Goal: Feedback & Contribution: Leave review/rating

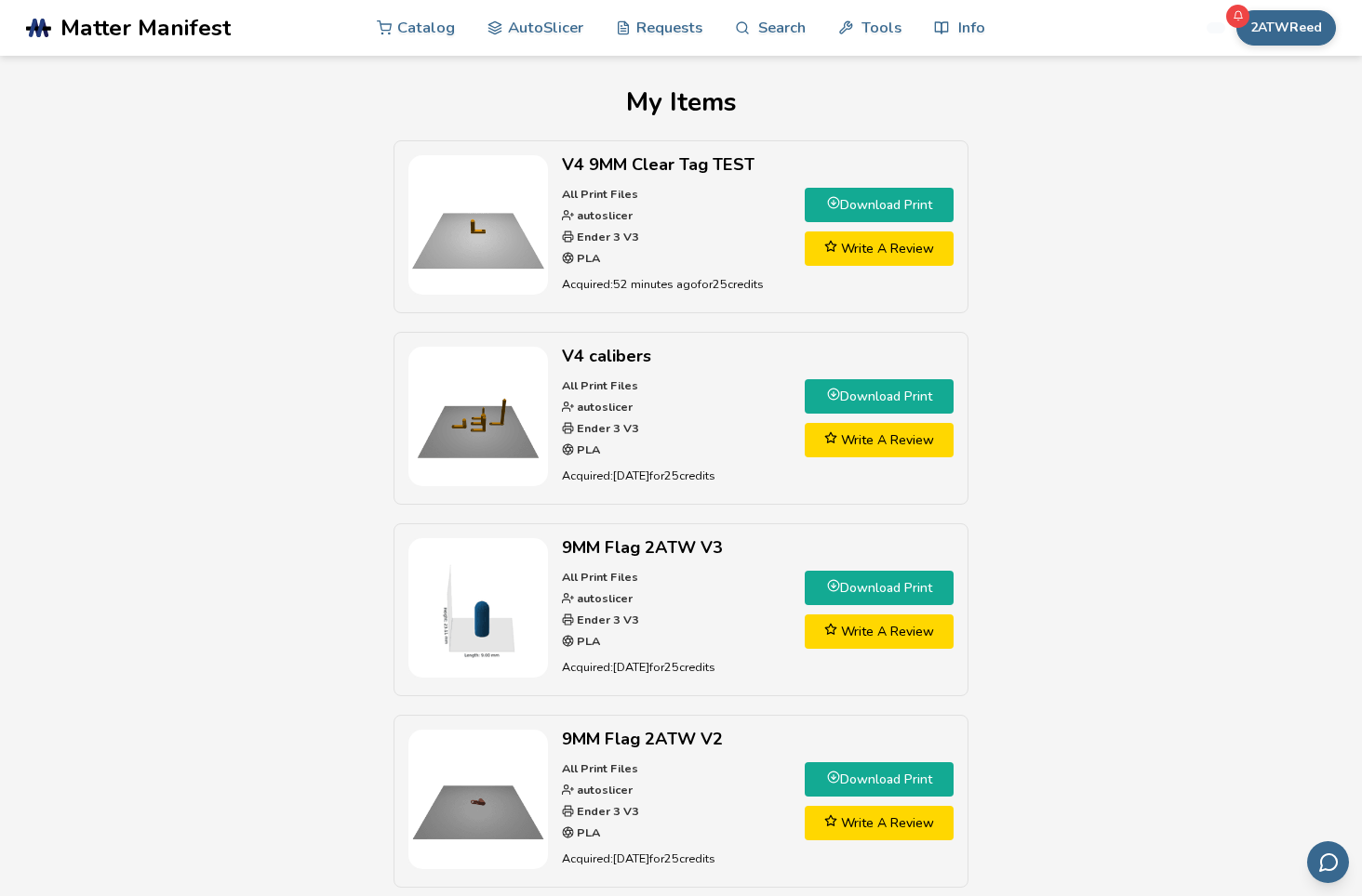
click at [904, 254] on link "Write A Review" at bounding box center [879, 249] width 149 height 35
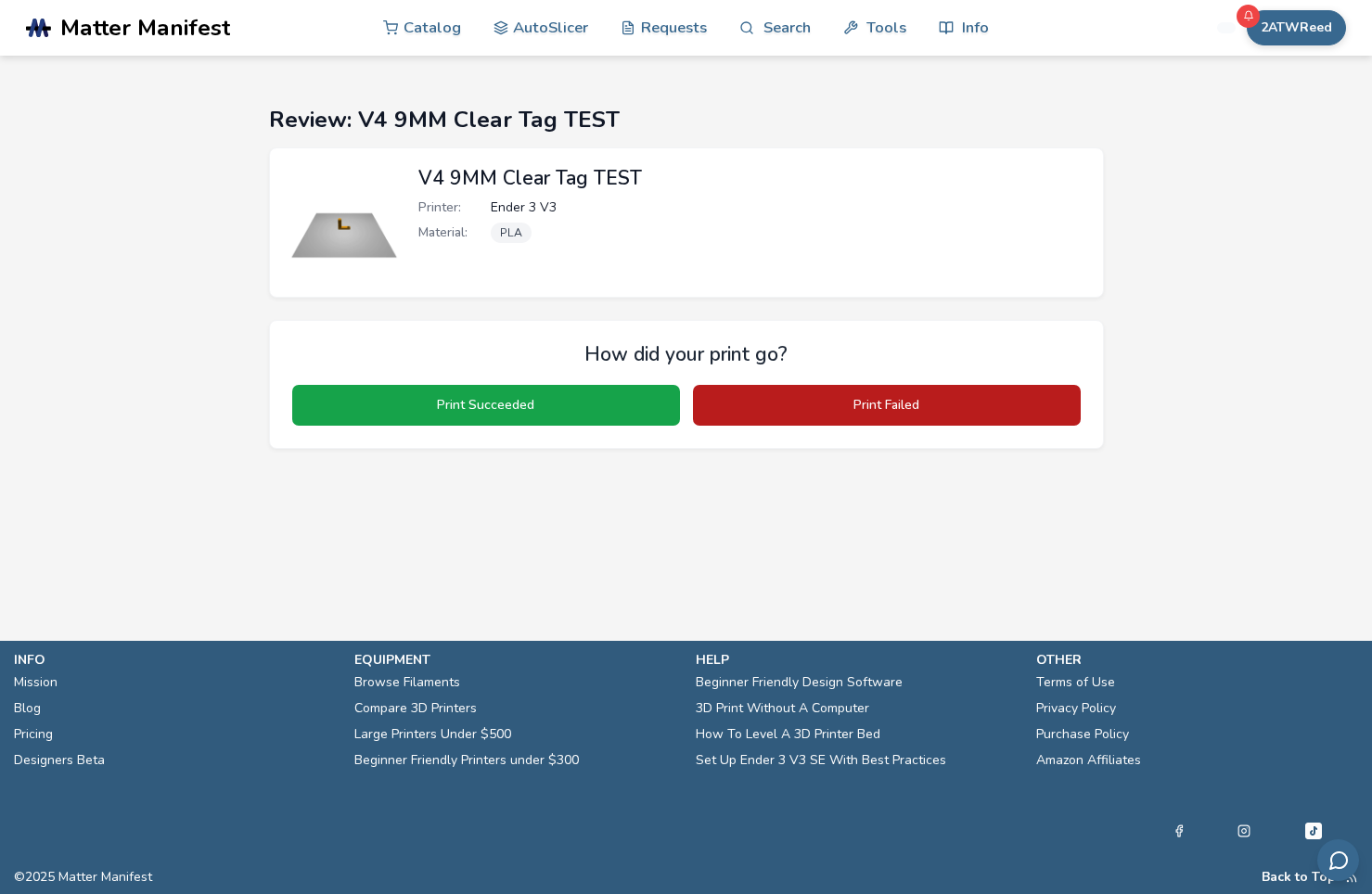
click at [841, 415] on button "Print Failed" at bounding box center [887, 405] width 388 height 41
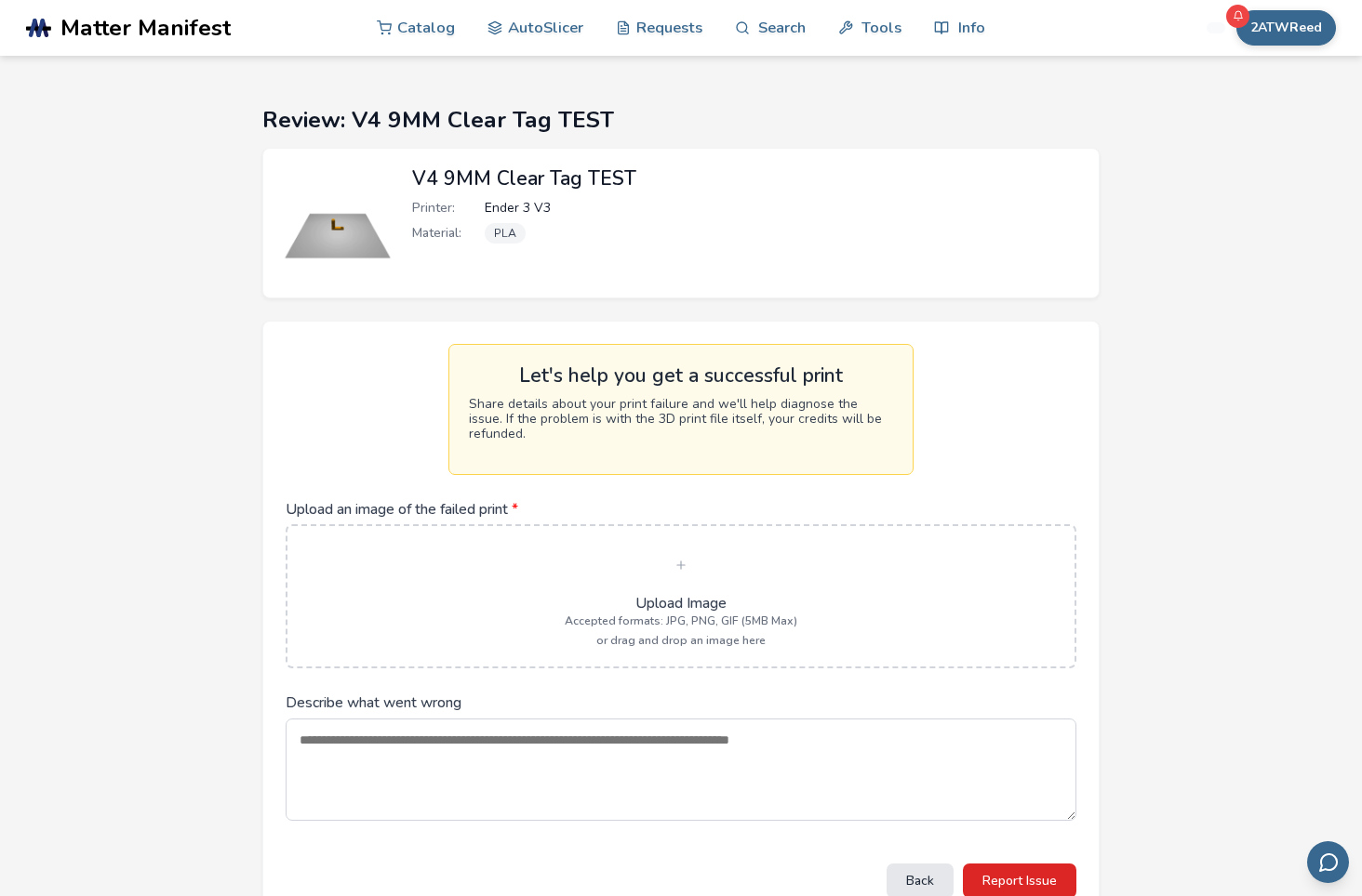
click at [485, 748] on textarea "Describe what went wrong" at bounding box center [681, 770] width 791 height 103
type textarea "*"
type textarea "**********"
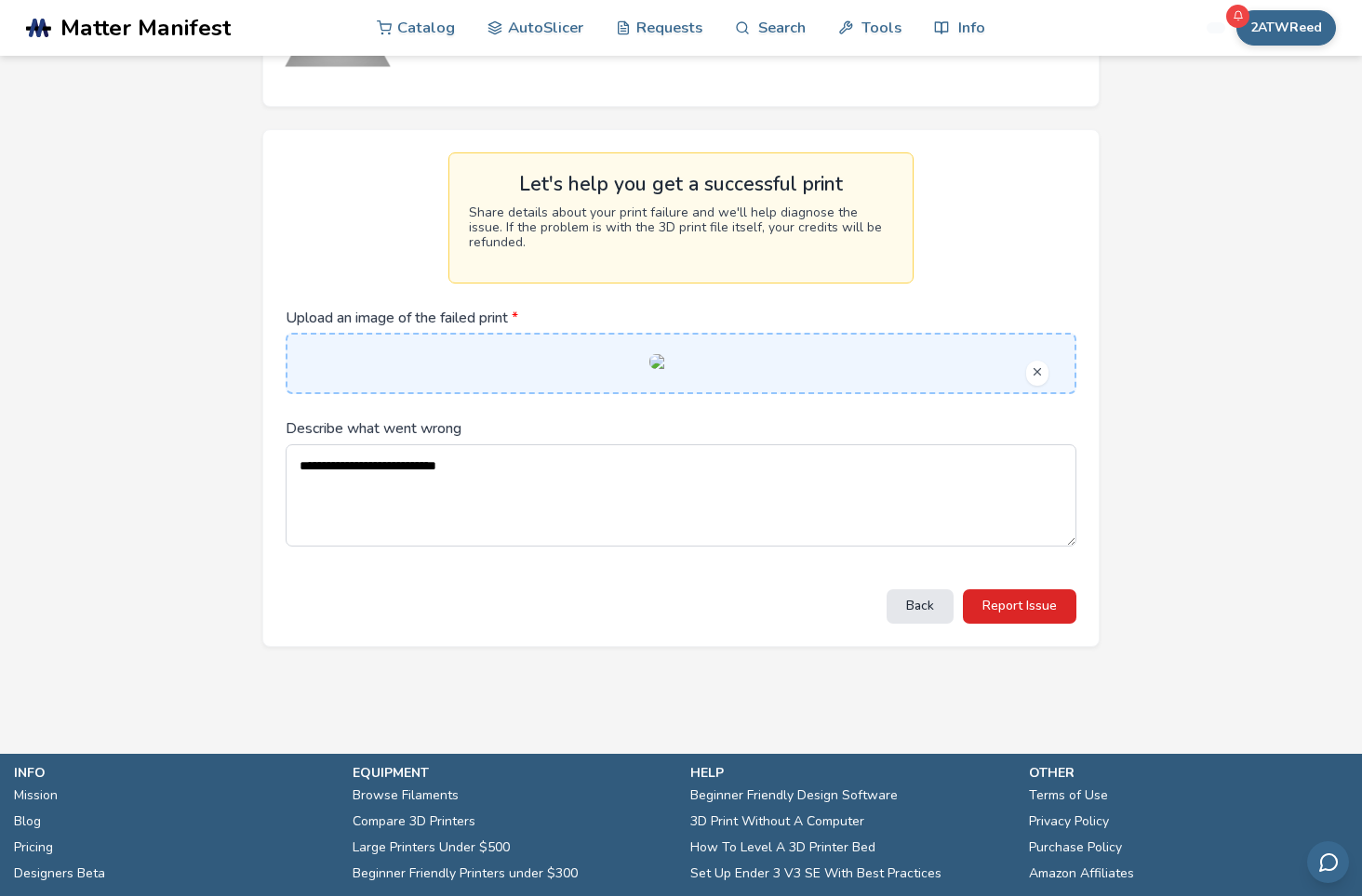
scroll to position [279, 0]
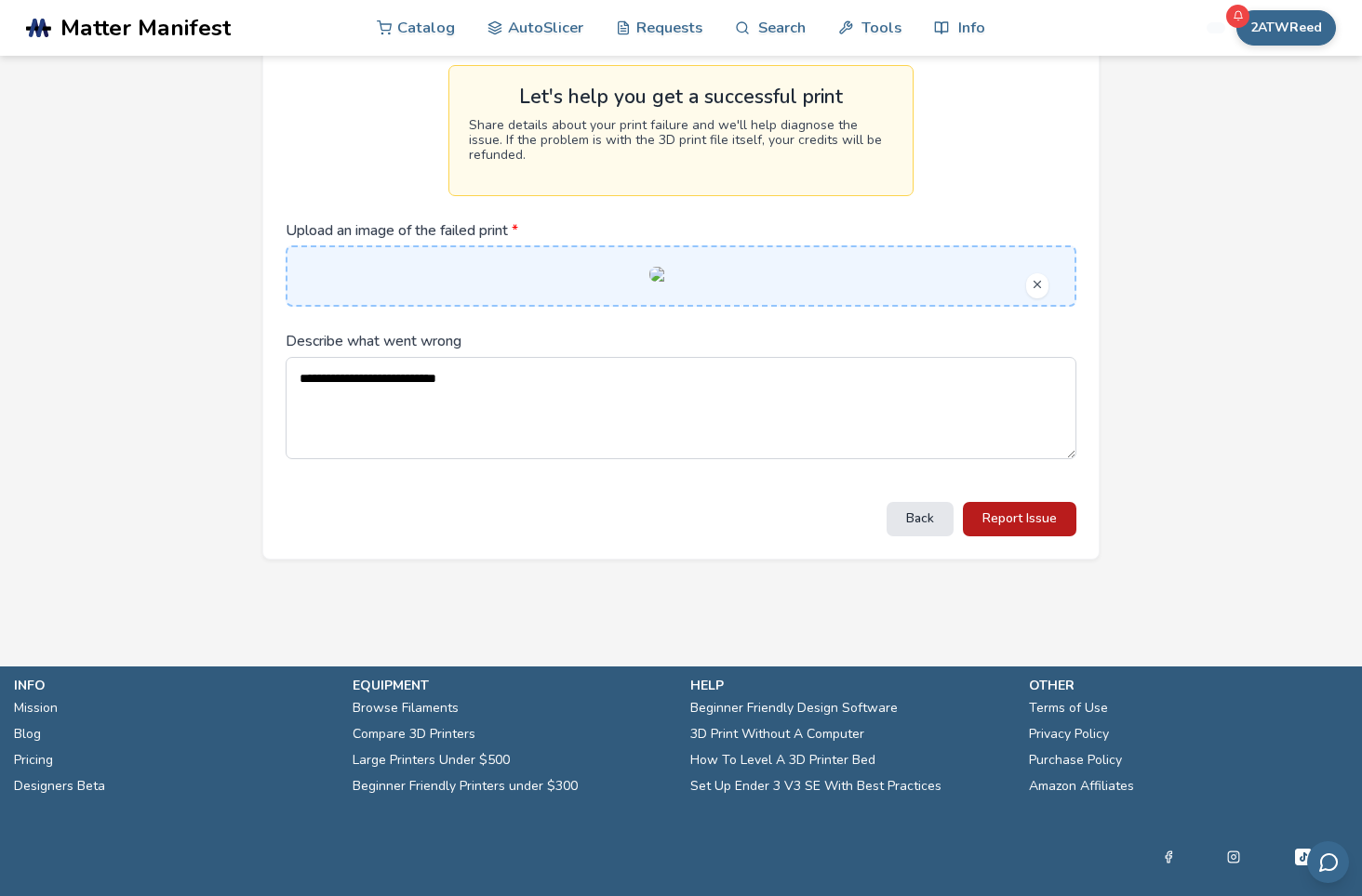
click at [1024, 536] on button "Report Issue" at bounding box center [1018, 520] width 113 height 35
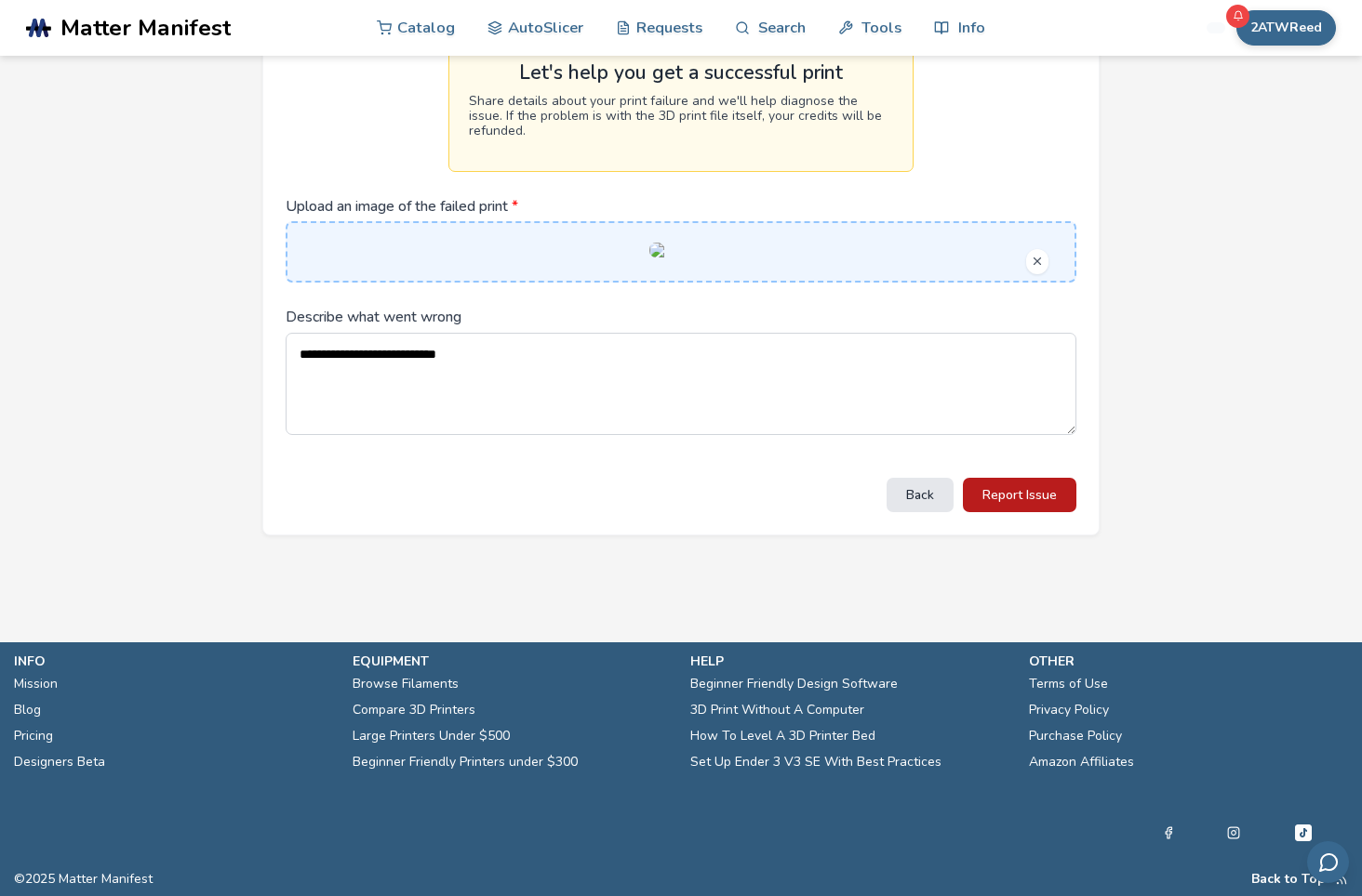
click at [1015, 512] on button "Report Issue" at bounding box center [1018, 495] width 113 height 35
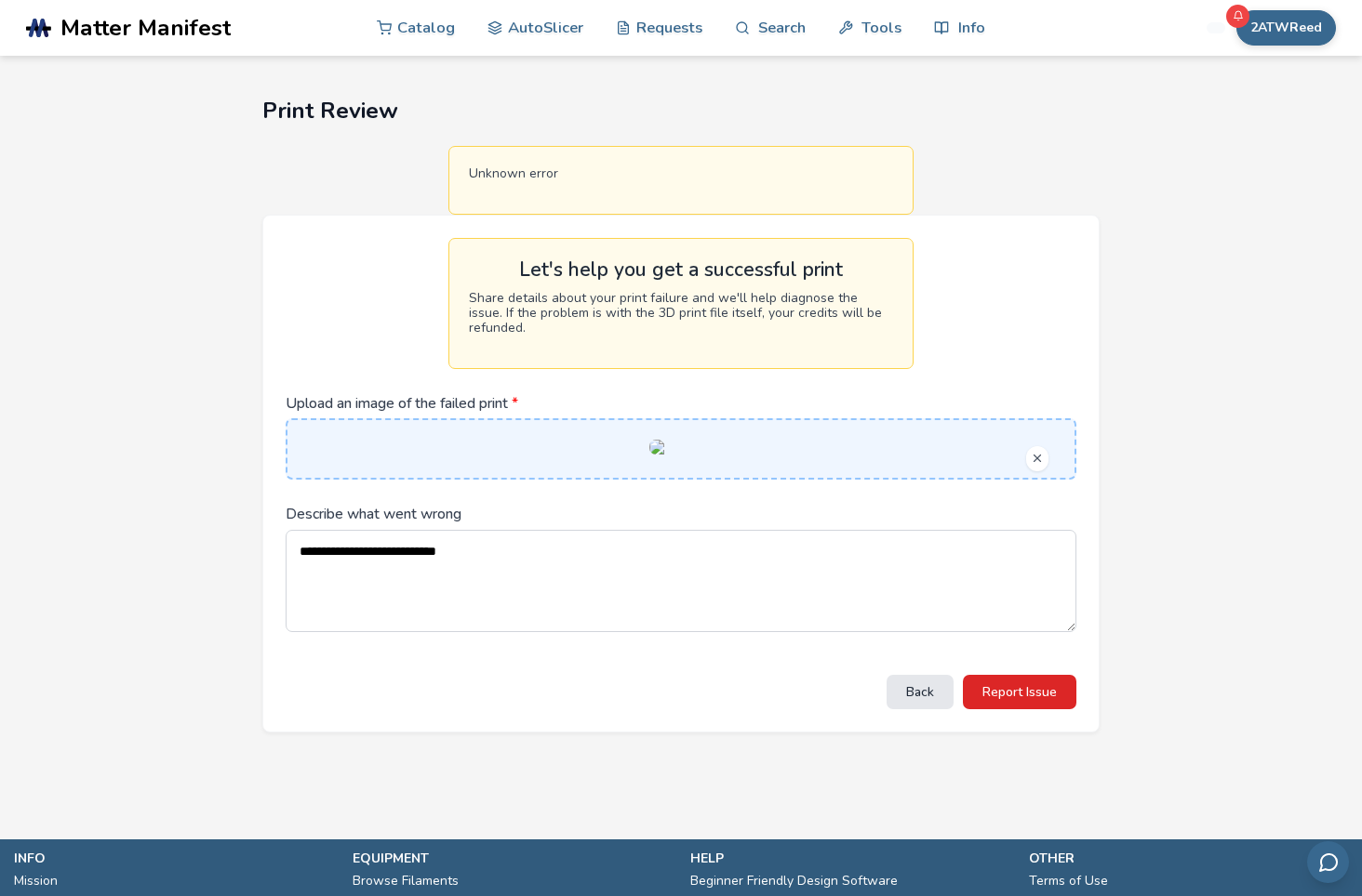
scroll to position [0, 0]
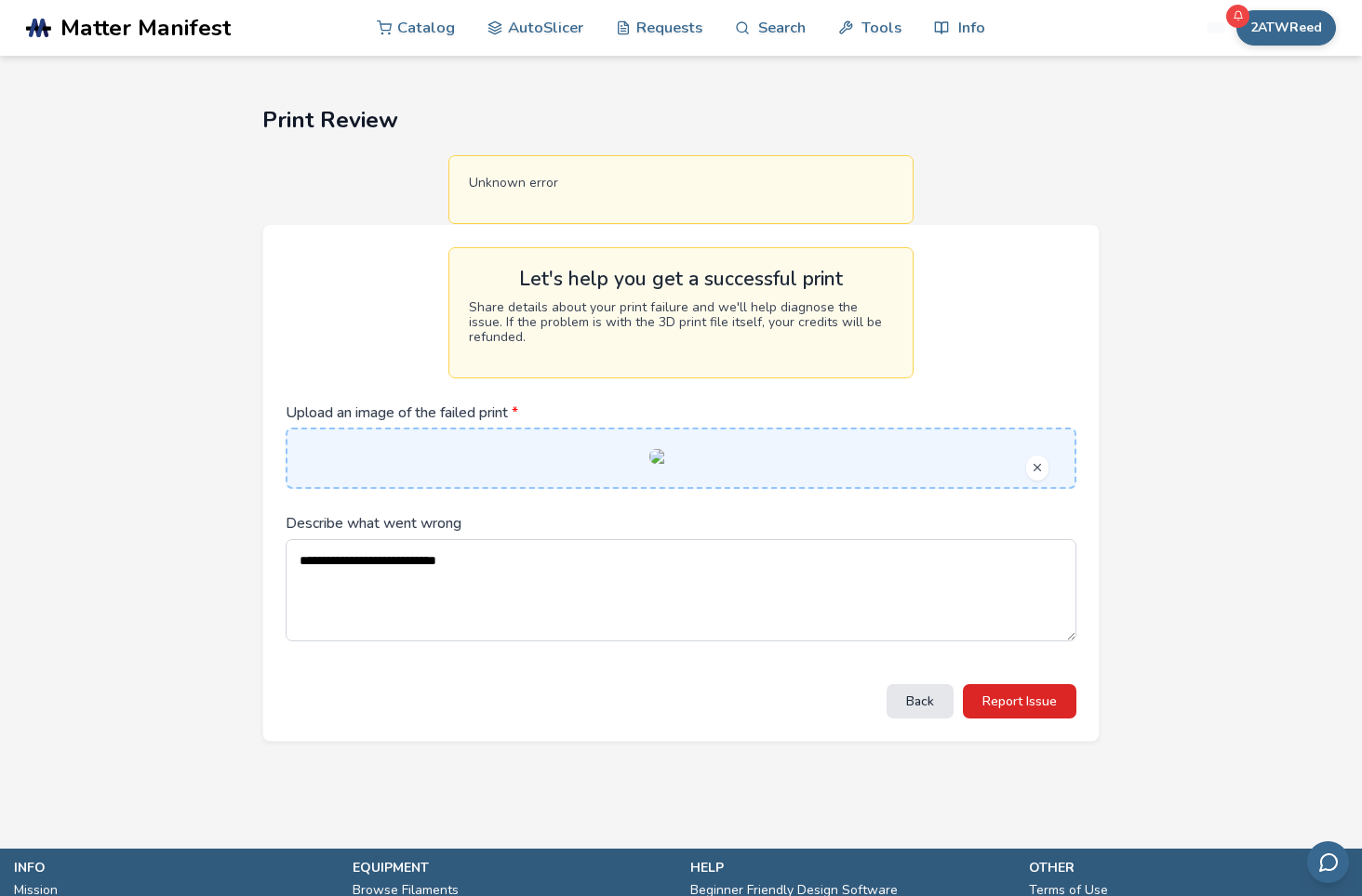
click at [490, 182] on p "Unknown error" at bounding box center [681, 183] width 424 height 15
click at [572, 179] on p "Unknown error" at bounding box center [681, 183] width 424 height 15
click at [617, 317] on p "Share details about your print failure and we'll help diagnose the issue. If th…" at bounding box center [681, 322] width 424 height 45
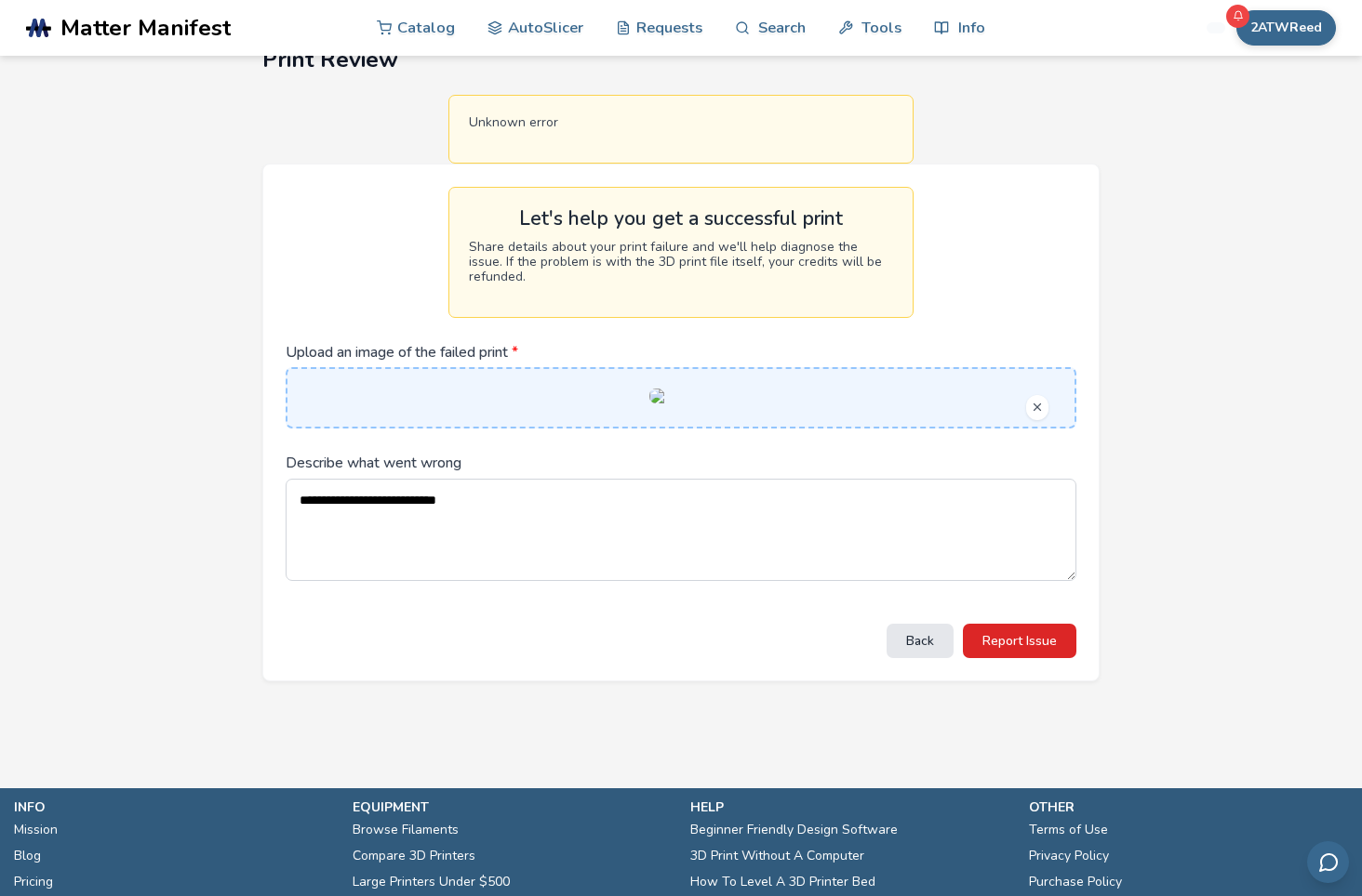
scroll to position [186, 0]
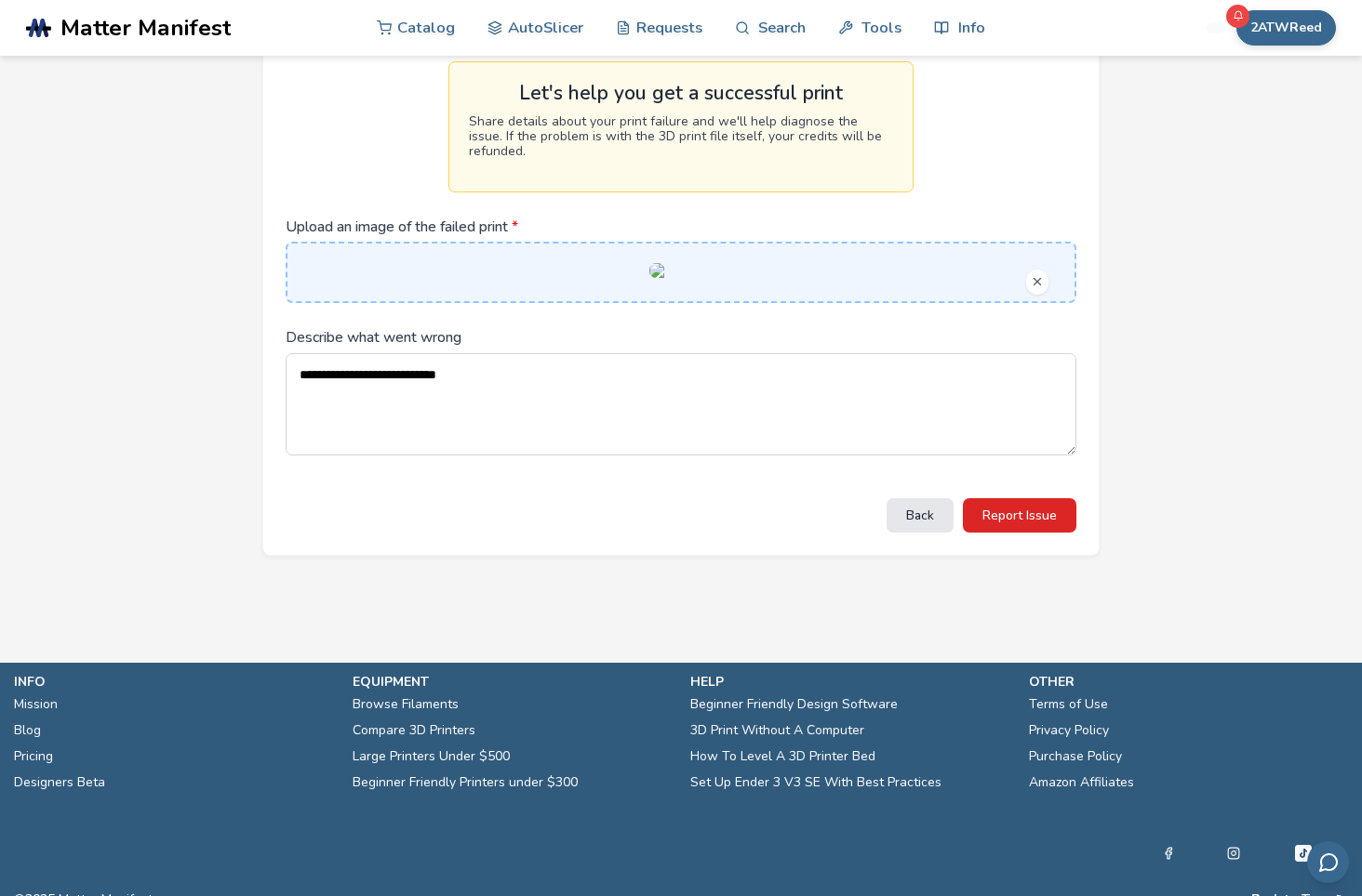
click at [802, 456] on textarea "**********" at bounding box center [681, 404] width 791 height 103
click at [1029, 533] on button "Report Issue" at bounding box center [1018, 516] width 113 height 35
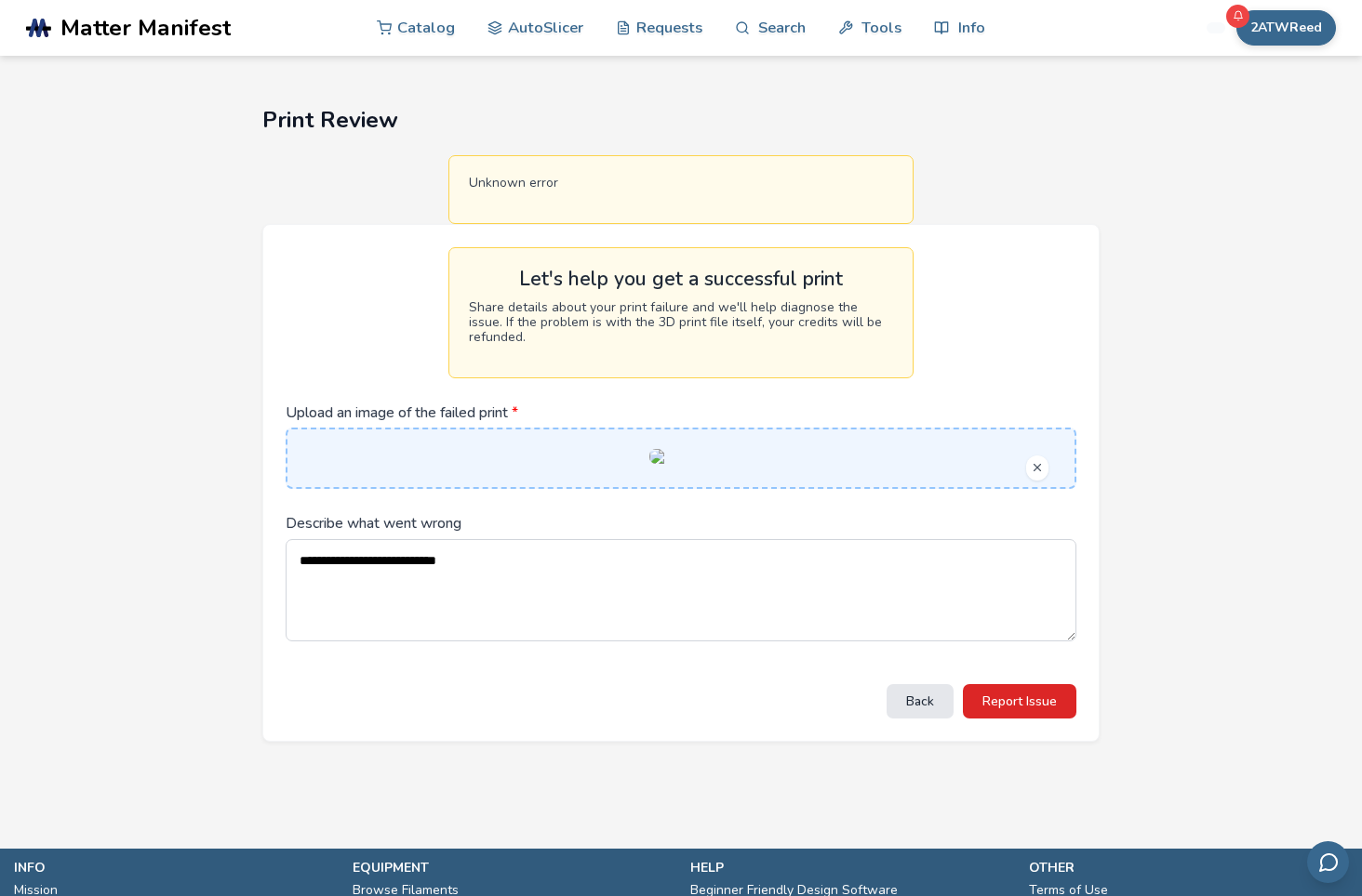
click at [629, 258] on div "Let's help you get a successful print Share details about your print failure an…" at bounding box center [681, 313] width 465 height 131
click at [604, 165] on div "Unknown error" at bounding box center [681, 189] width 465 height 69
click at [593, 194] on div "Unknown error" at bounding box center [681, 189] width 465 height 69
drag, startPoint x: 593, startPoint y: 194, endPoint x: 584, endPoint y: 284, distance: 90.4
click at [593, 194] on div "Unknown error" at bounding box center [681, 189] width 465 height 69
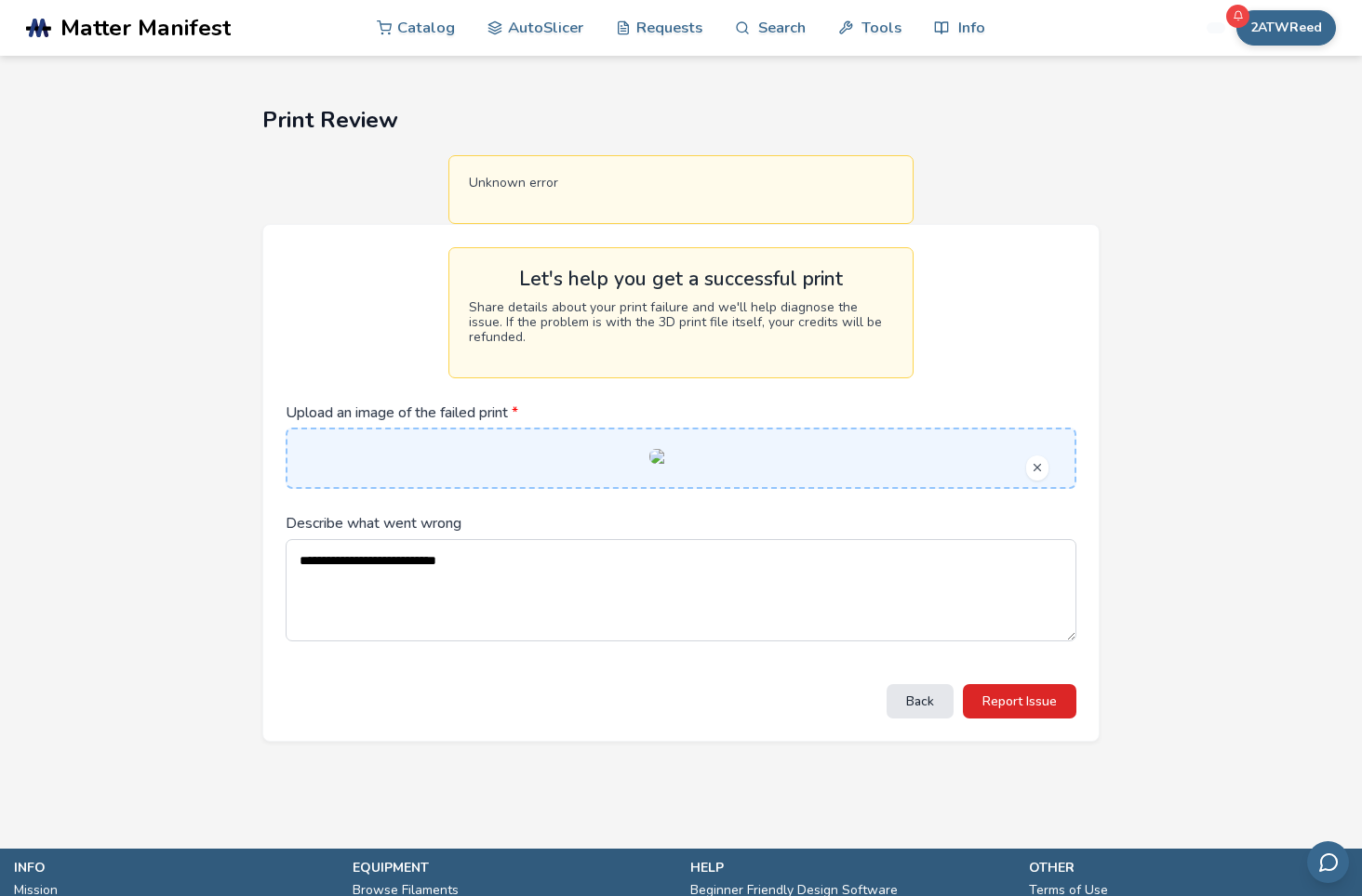
click at [578, 327] on p "Share details about your print failure and we'll help diagnose the issue. If th…" at bounding box center [681, 322] width 424 height 45
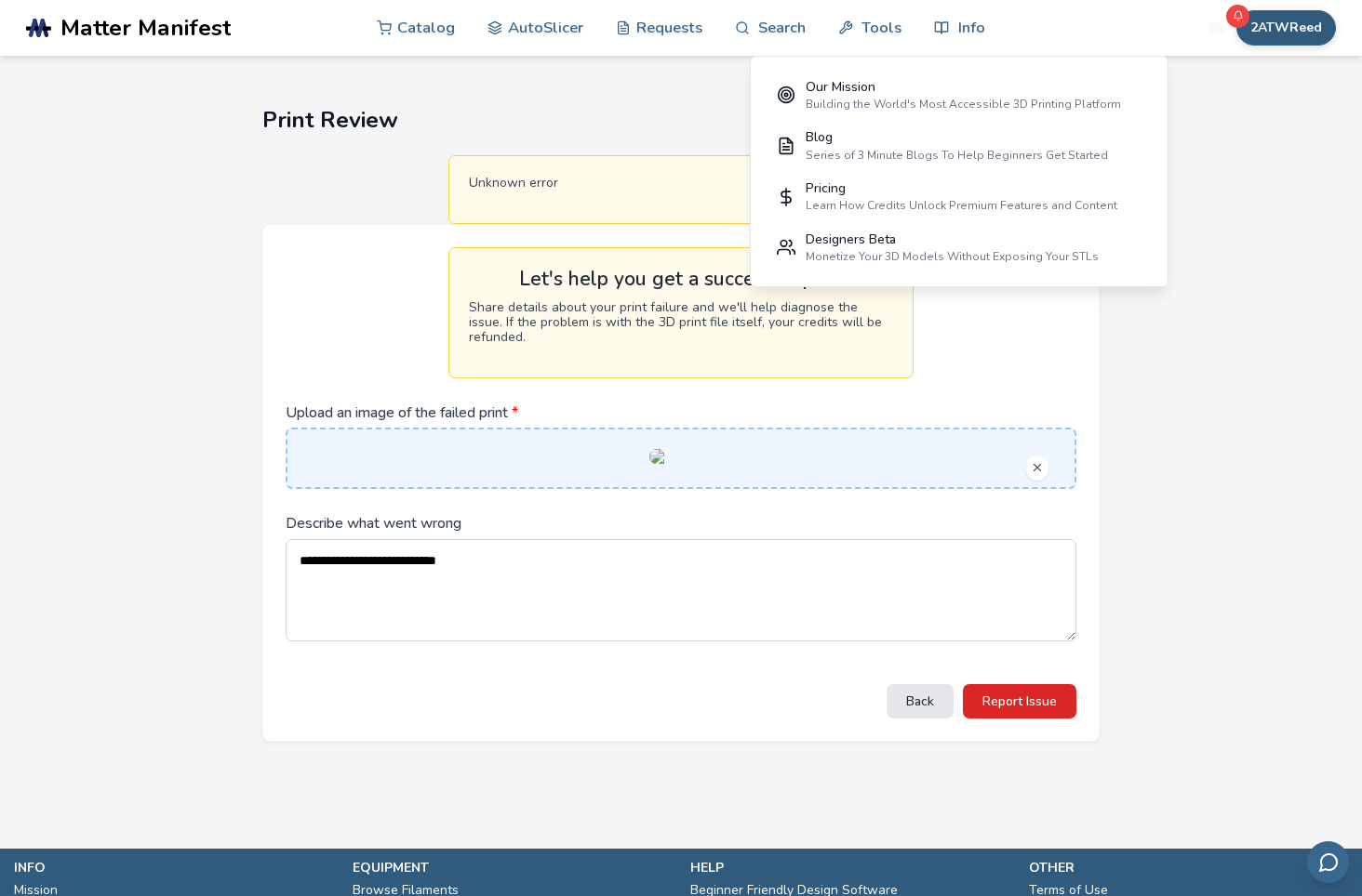
click at [1299, 20] on button "2ATWReed" at bounding box center [1286, 28] width 100 height 36
click at [1230, 178] on span "Rewards" at bounding box center [1244, 184] width 56 height 15
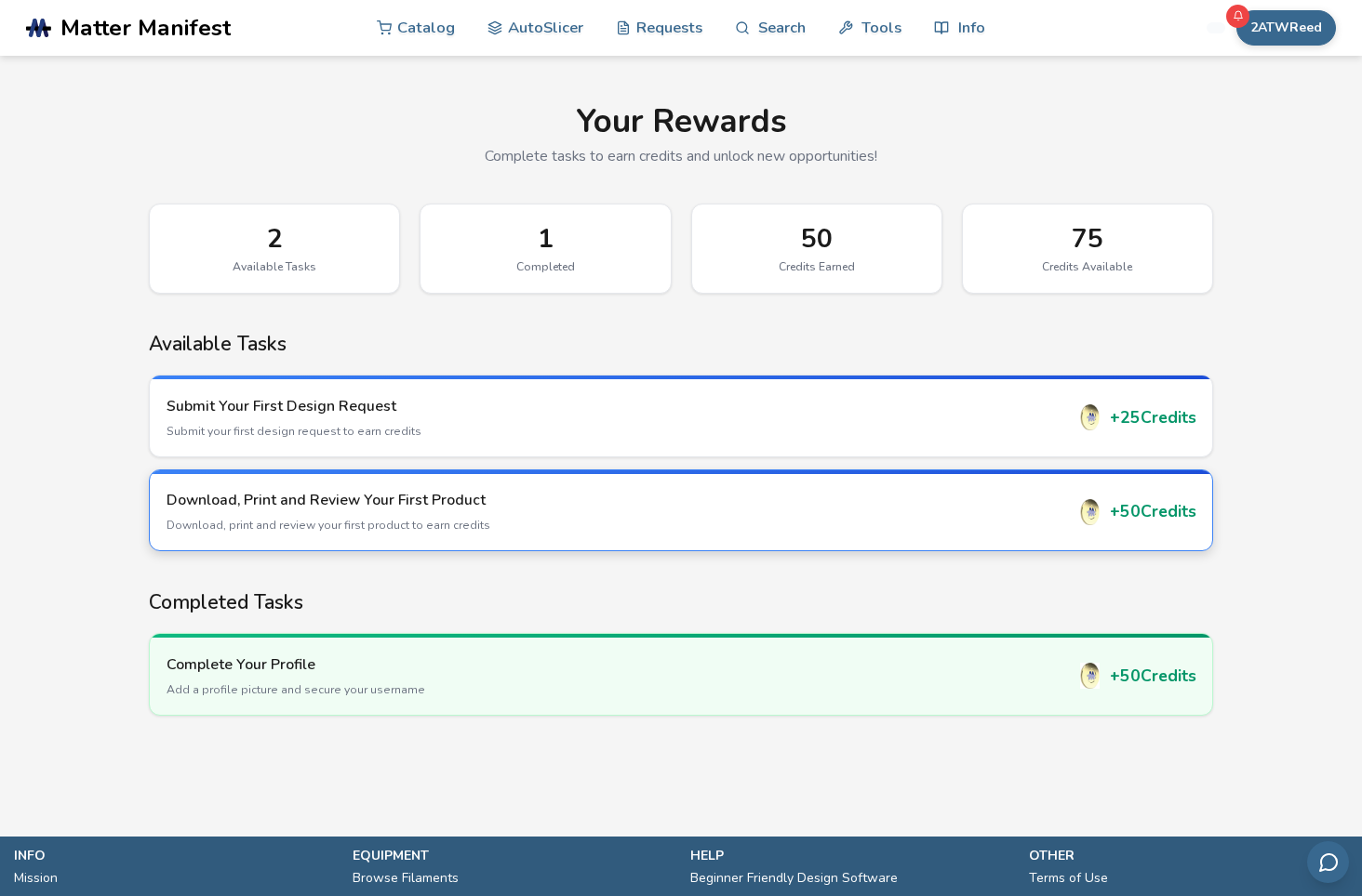
click at [571, 505] on h3 "Download, Print and Review Your First Product" at bounding box center [615, 499] width 897 height 20
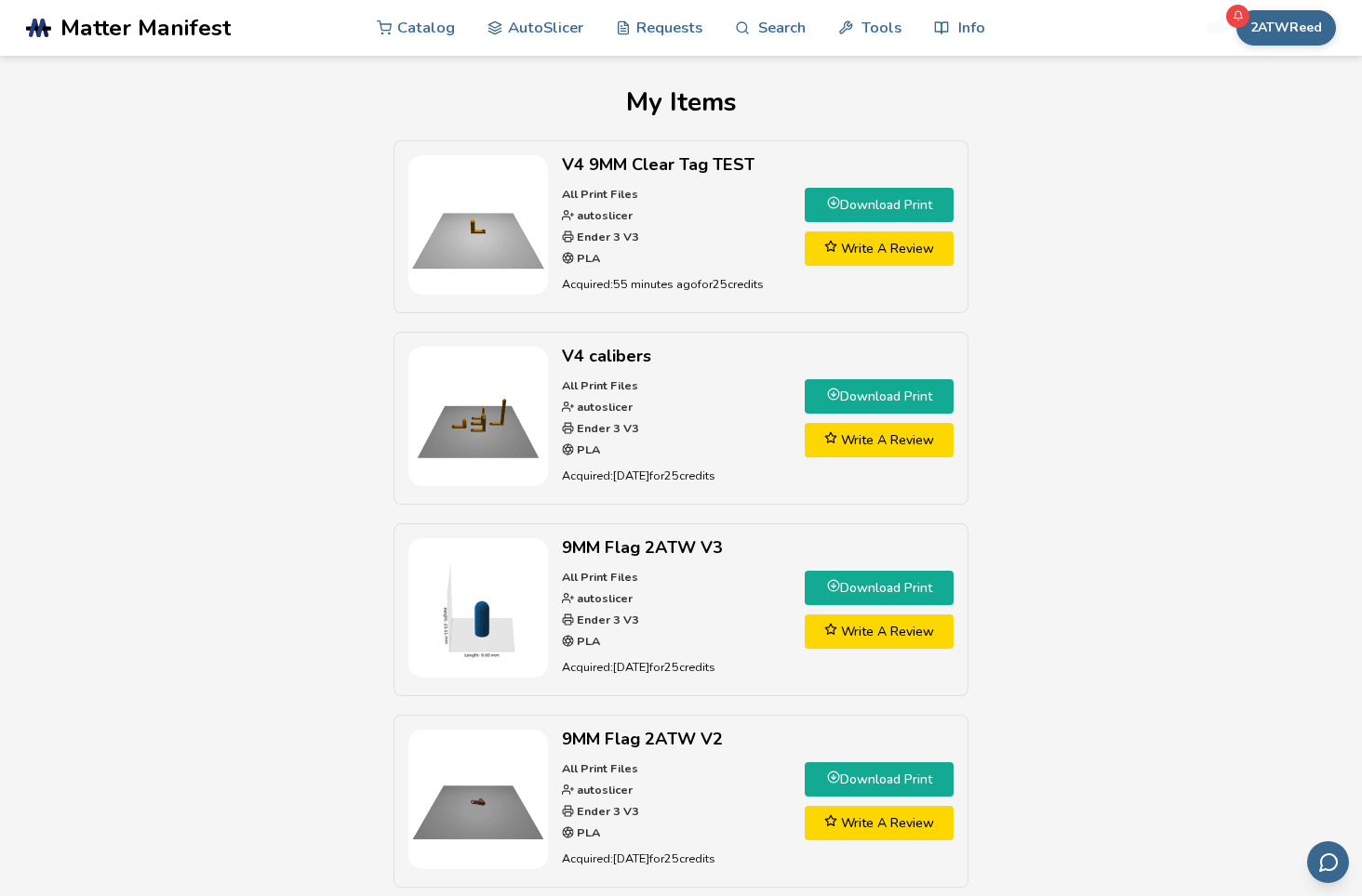
click at [895, 249] on link "Write A Review" at bounding box center [879, 249] width 149 height 35
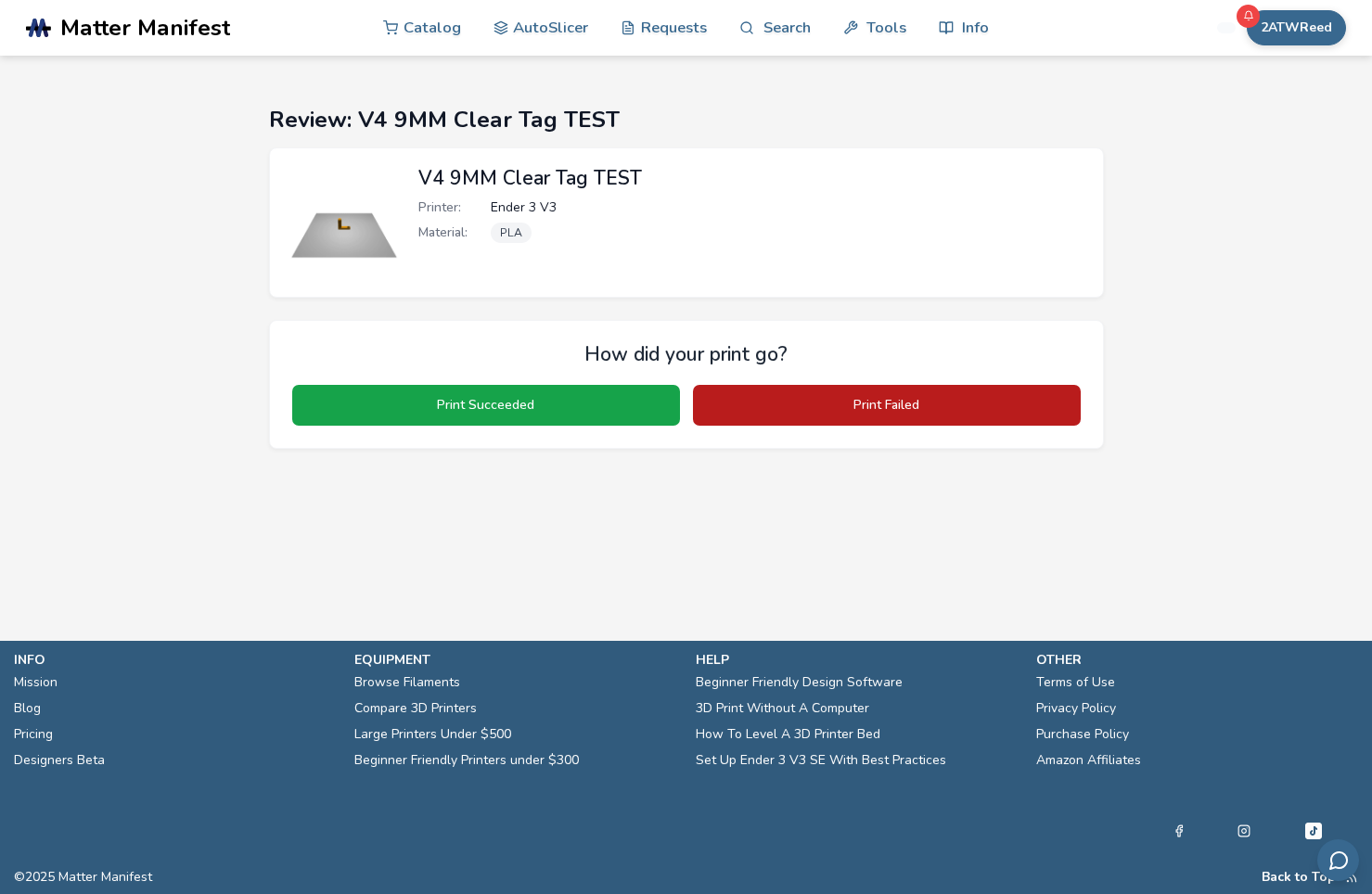
click at [849, 405] on button "Print Failed" at bounding box center [887, 405] width 388 height 41
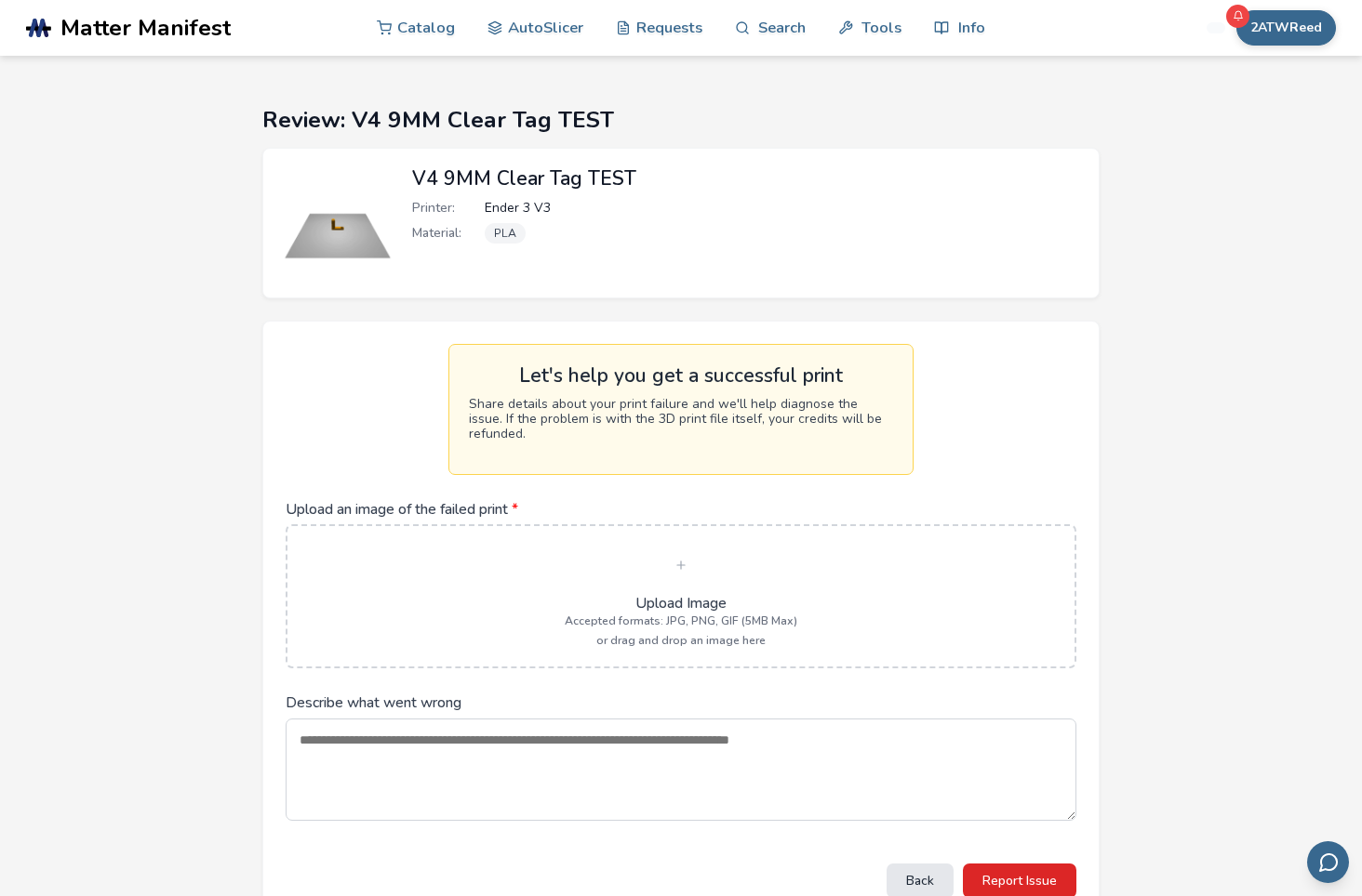
click at [561, 572] on label "Upload Image Accepted formats: JPG, PNG, GIF (5MB Max) or drag and drop an imag…" at bounding box center [681, 596] width 748 height 102
click at [0, 0] on input "Upload an image of the failed print *" at bounding box center [0, 0] width 0 height 0
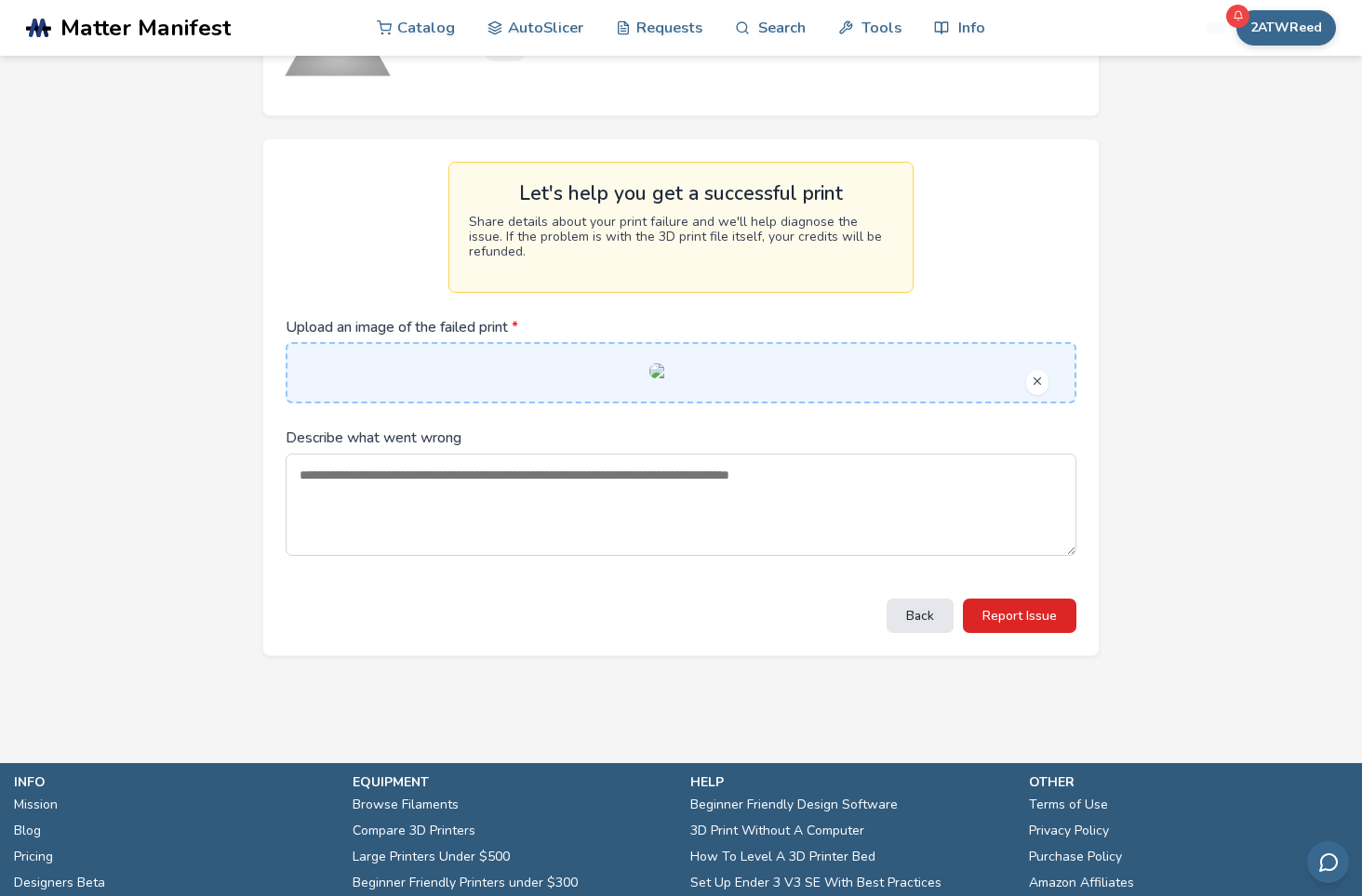
scroll to position [186, 0]
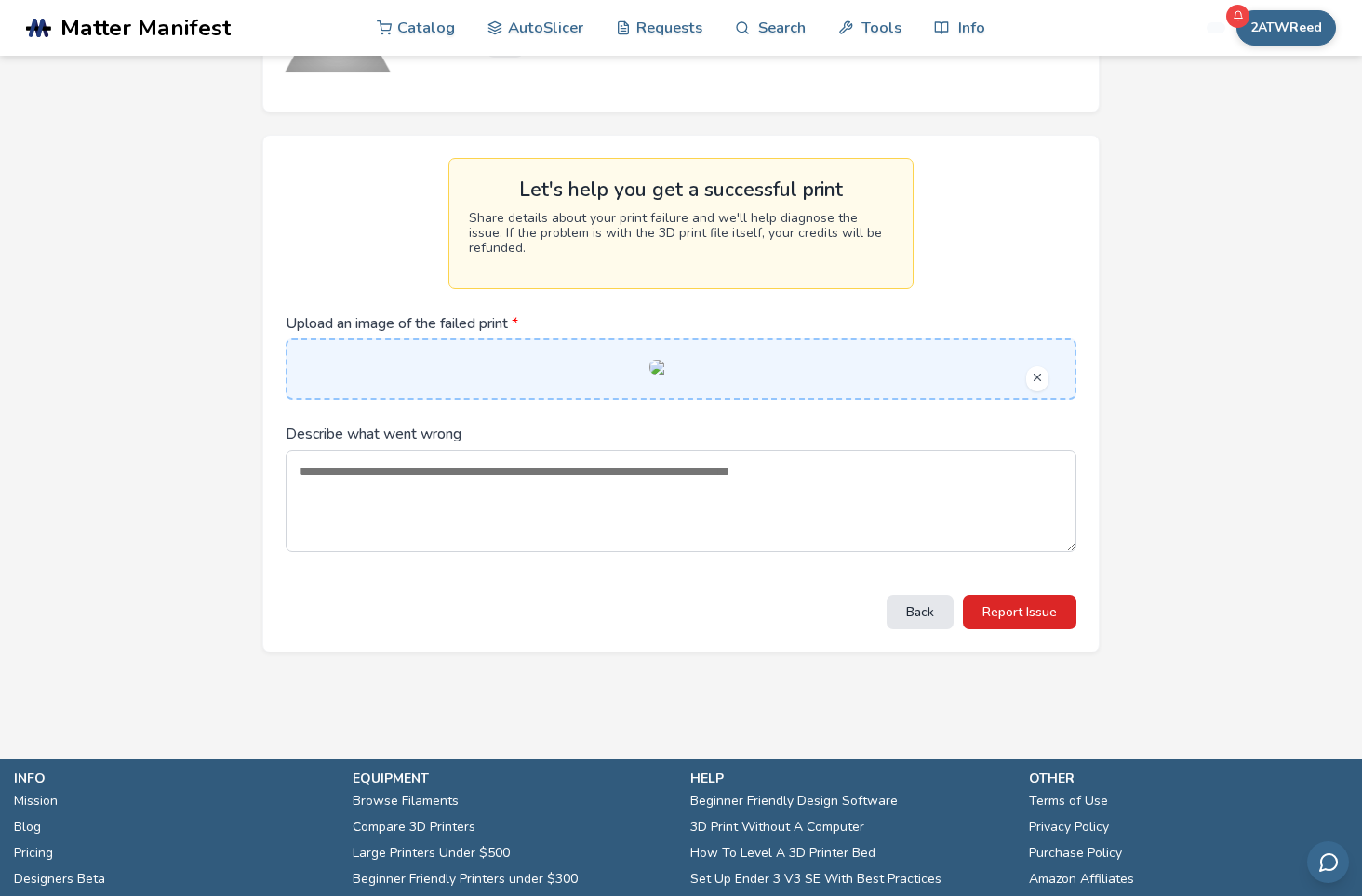
click at [420, 553] on textarea "Describe what went wrong" at bounding box center [681, 501] width 791 height 103
type textarea "*"
click at [368, 553] on textarea "**********" at bounding box center [681, 501] width 791 height 103
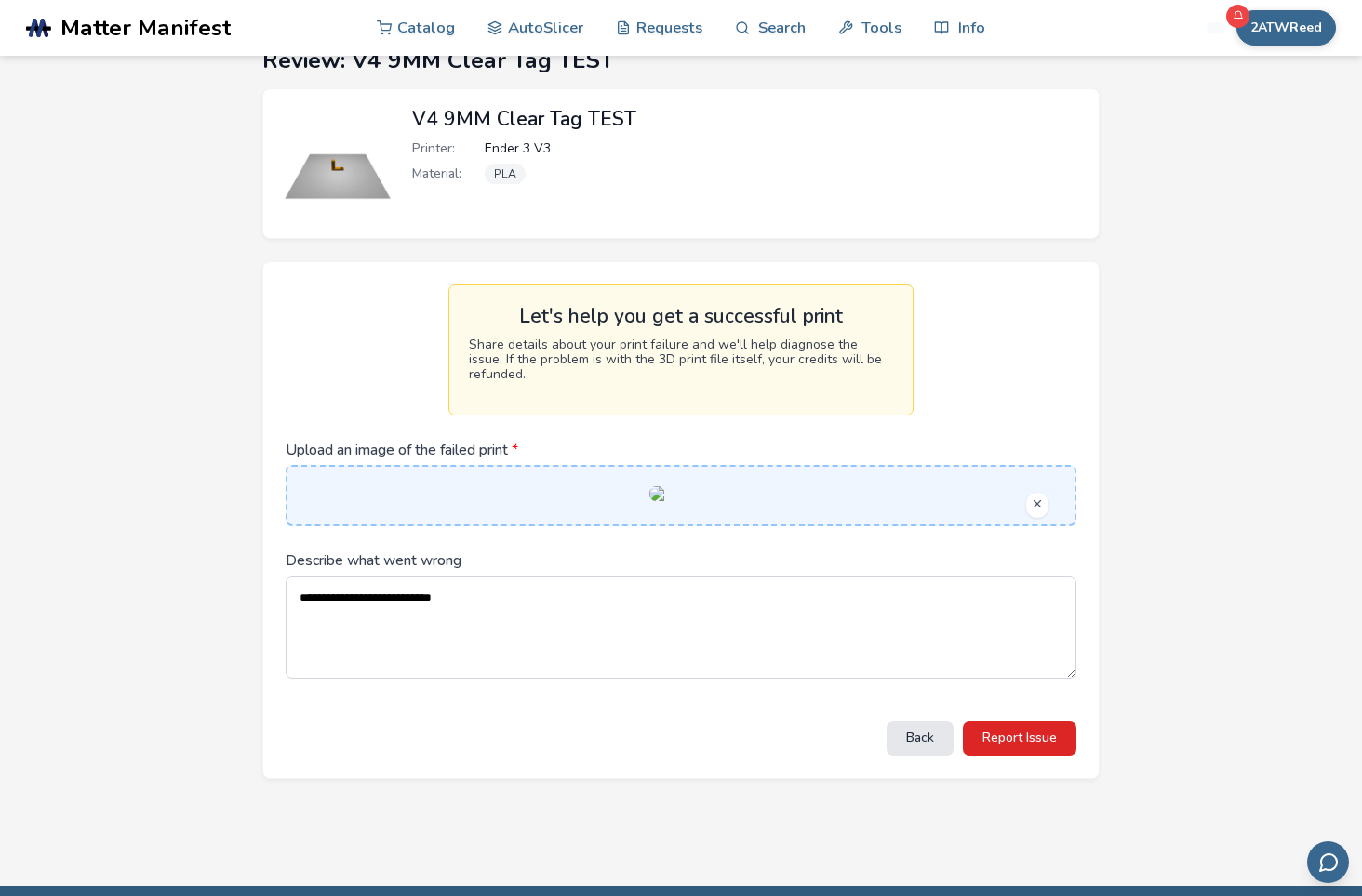
scroll to position [93, 0]
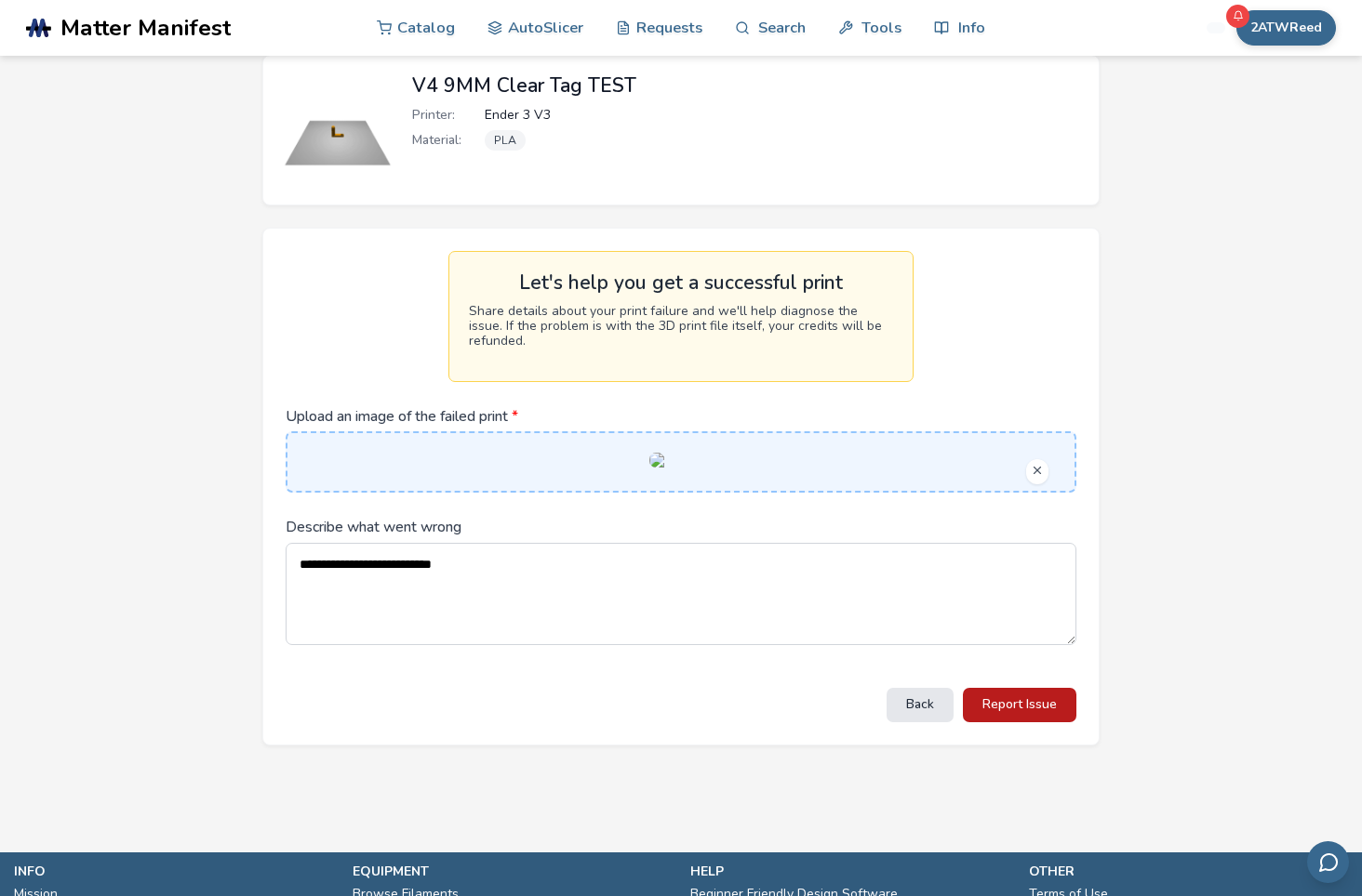
type textarea "**********"
click at [1025, 723] on button "Report Issue" at bounding box center [1018, 705] width 113 height 35
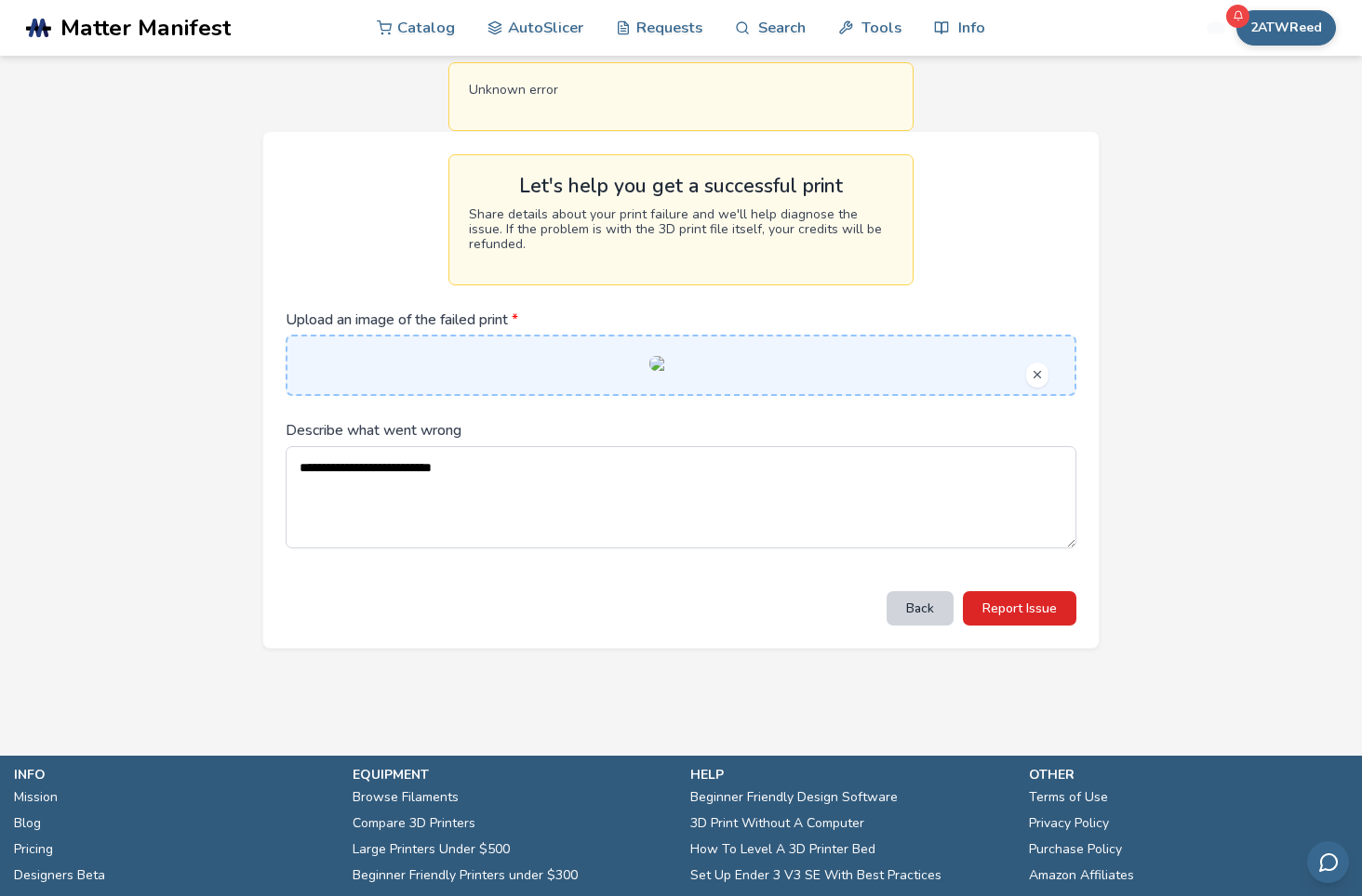
click at [921, 626] on button "Back" at bounding box center [920, 609] width 67 height 35
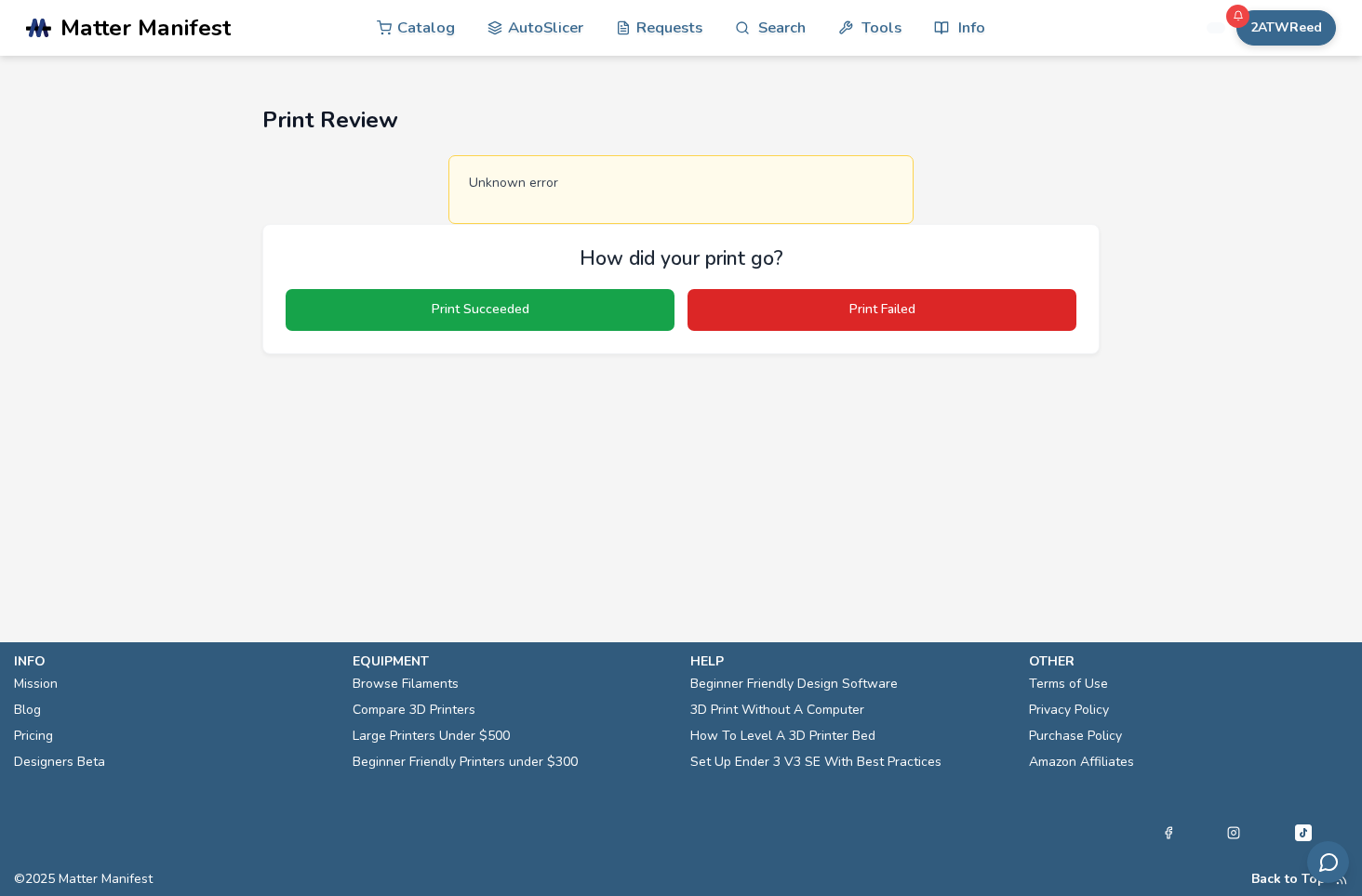
scroll to position [0, 0]
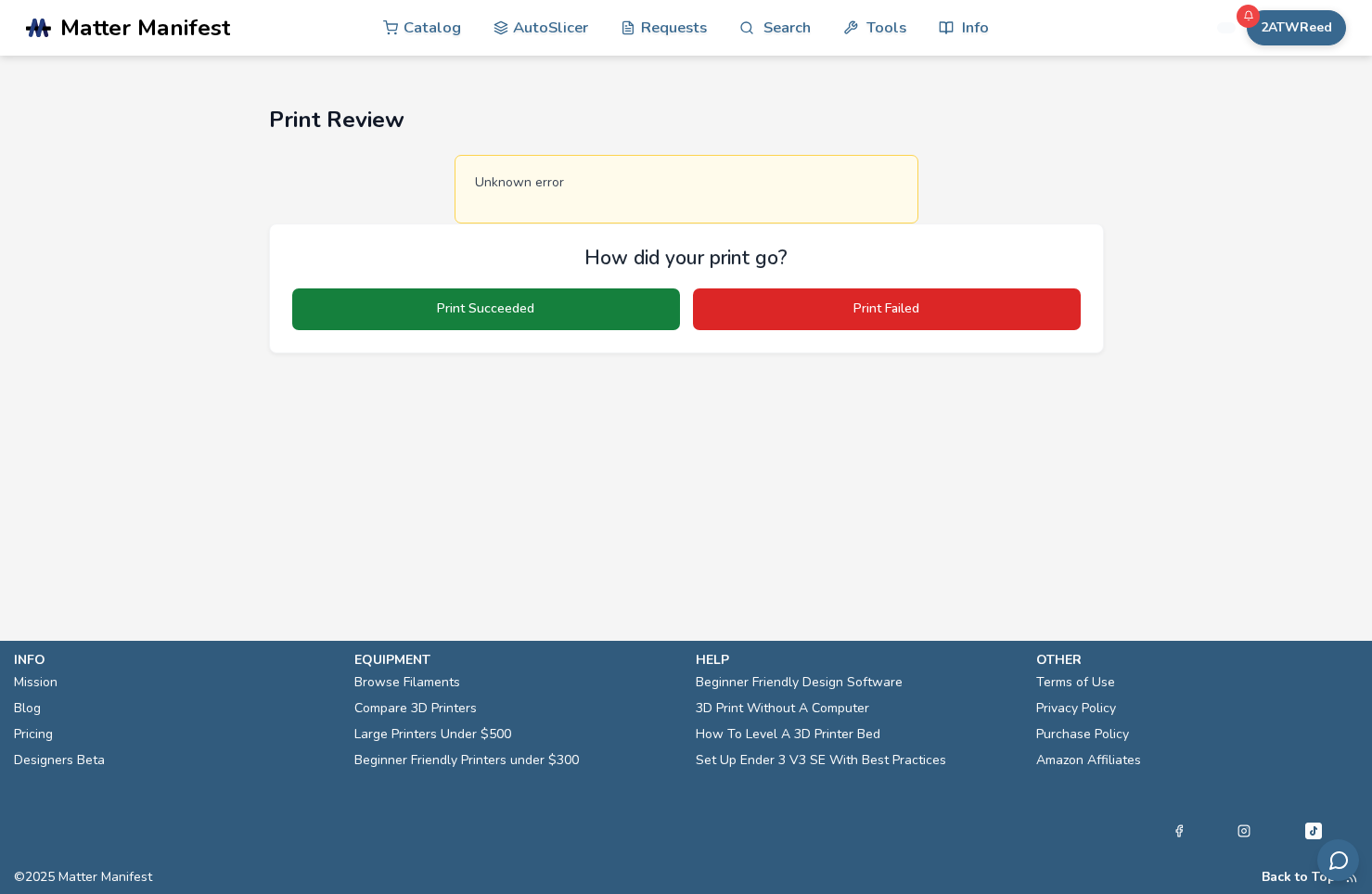
click at [425, 314] on button "Print Succeeded" at bounding box center [487, 309] width 388 height 41
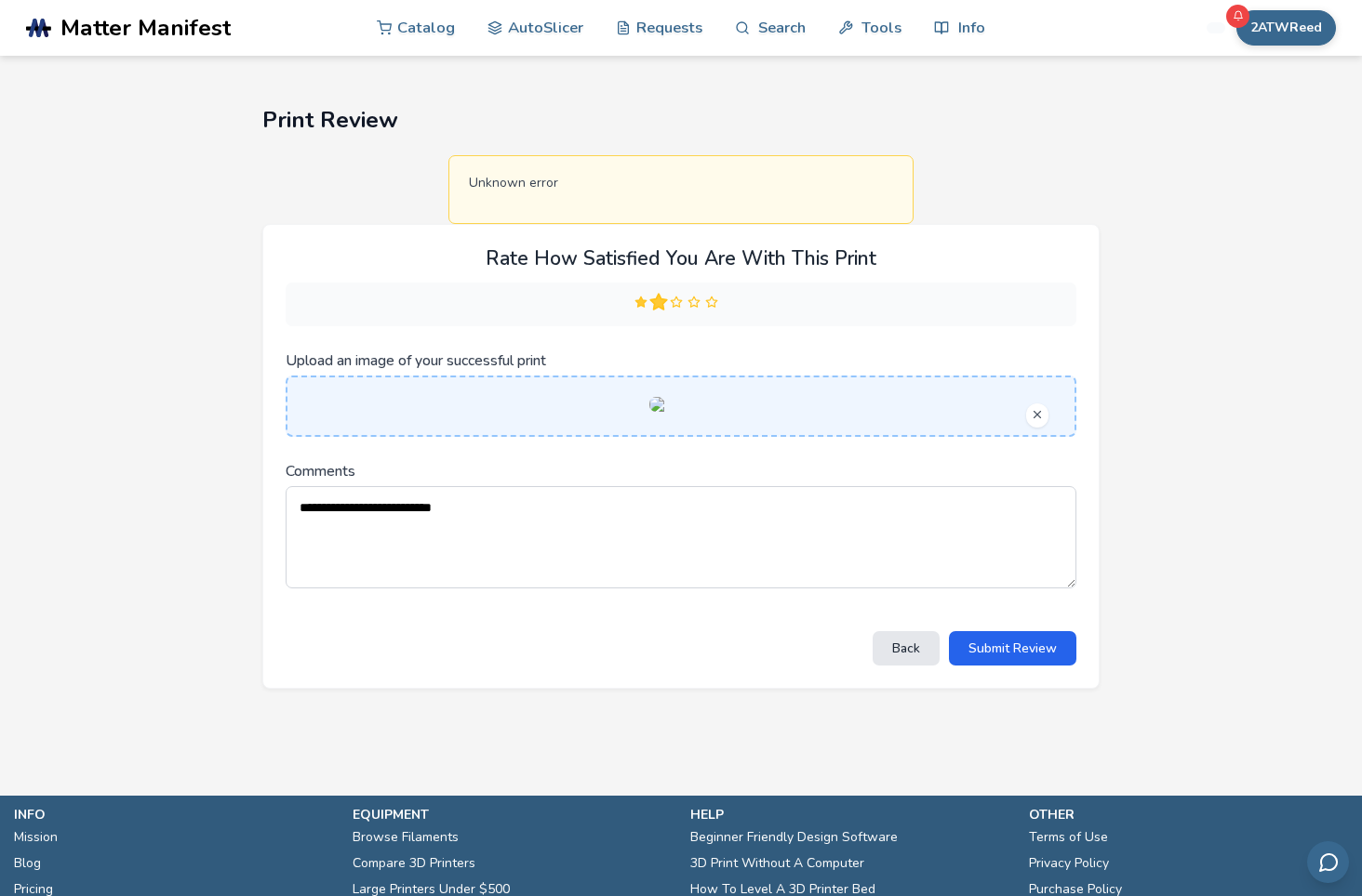
click at [656, 302] on polygon at bounding box center [658, 302] width 12 height 11
click at [999, 666] on button "Submit Review" at bounding box center [1013, 648] width 128 height 35
click at [1268, 33] on button "2ATWReed" at bounding box center [1286, 28] width 100 height 36
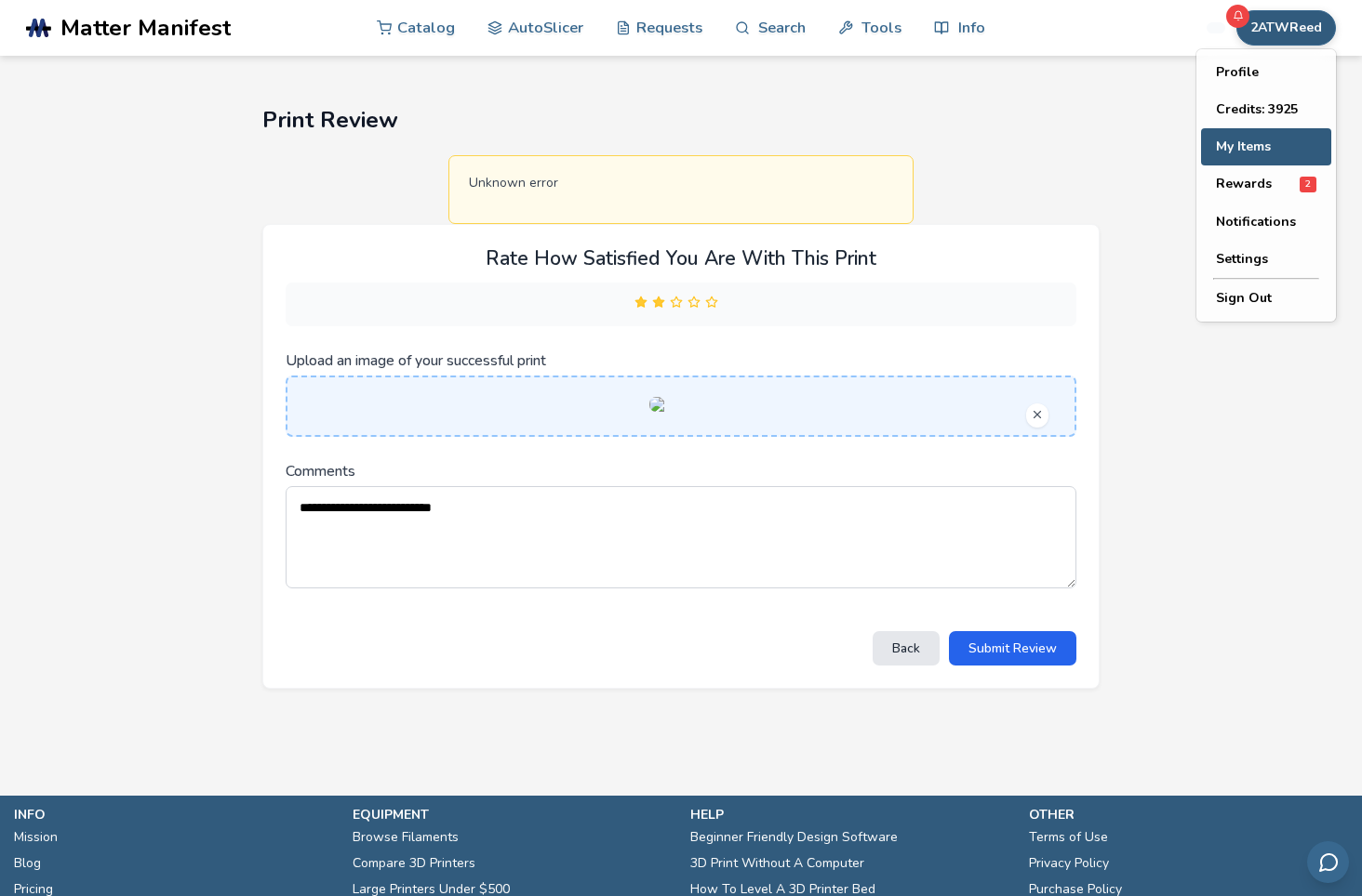
click at [1244, 145] on button "My Items" at bounding box center [1265, 147] width 131 height 37
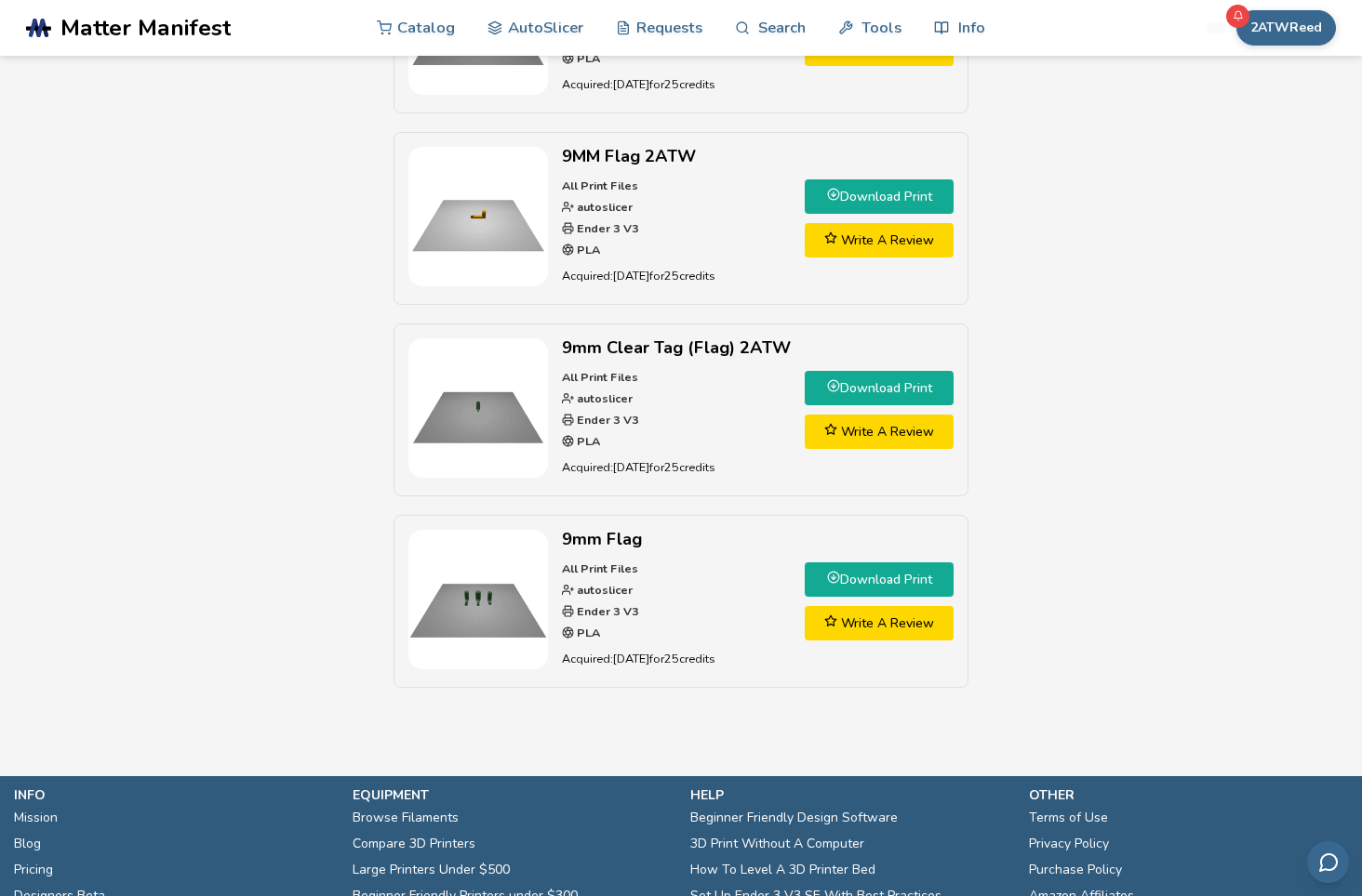
scroll to position [909, 0]
